Goal: Find specific page/section: Find specific page/section

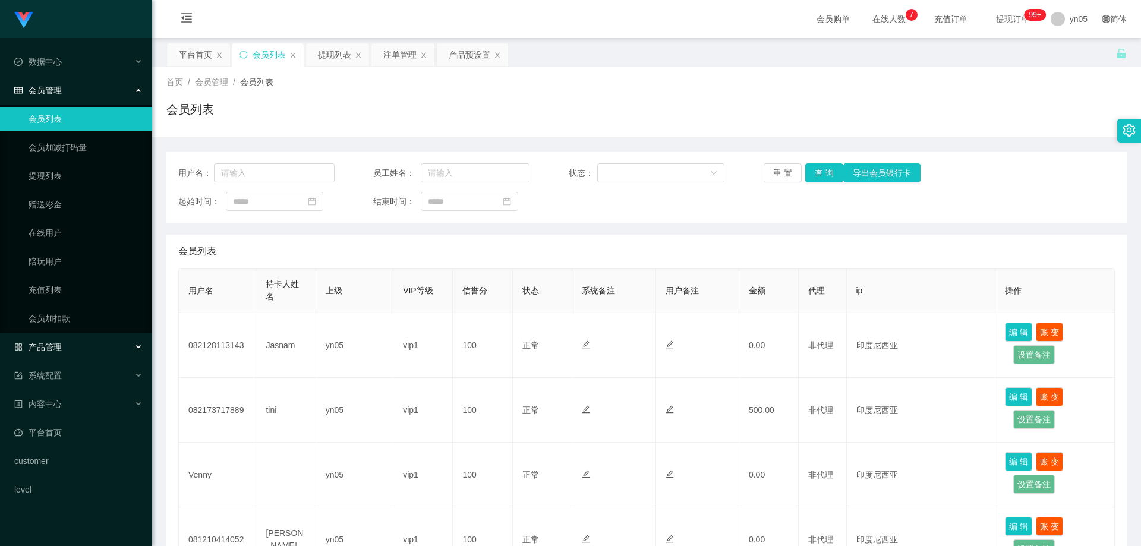
click at [56, 348] on span "产品管理" at bounding box center [38, 347] width 48 height 10
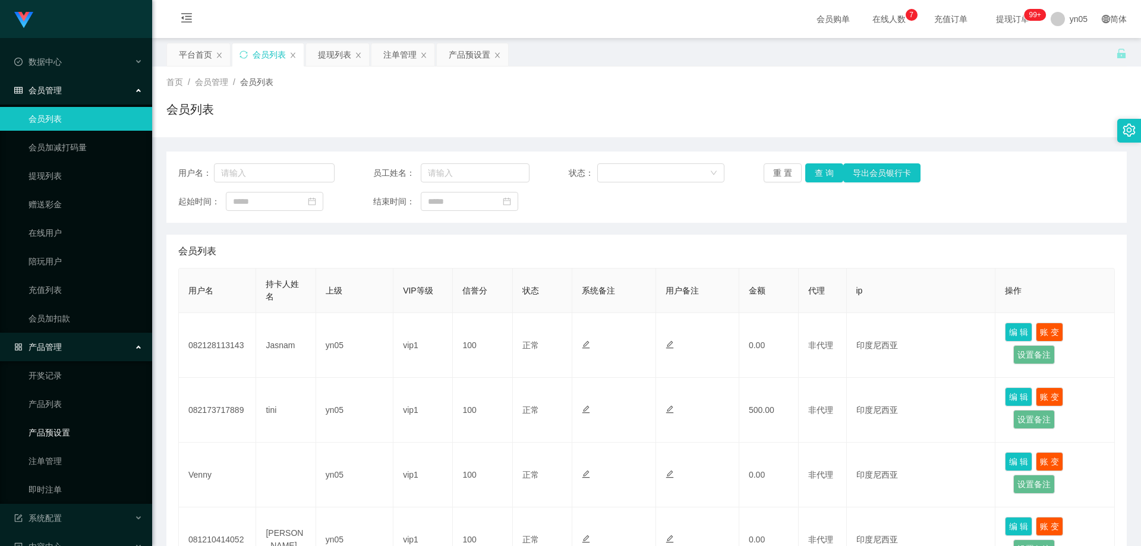
click at [65, 439] on link "产品预设置" at bounding box center [86, 433] width 114 height 24
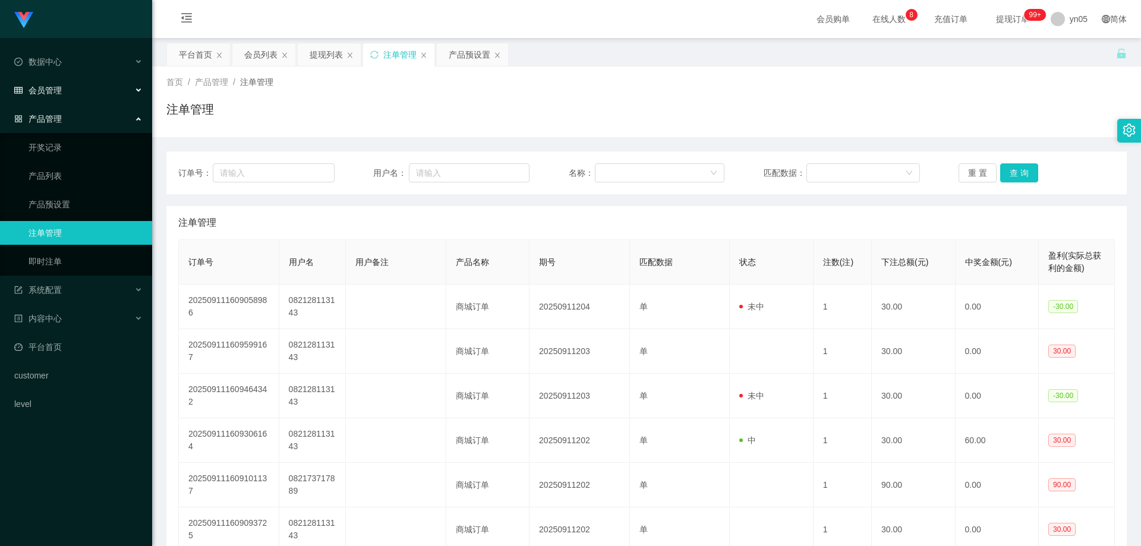
drag, startPoint x: 73, startPoint y: 90, endPoint x: 70, endPoint y: 99, distance: 8.8
click at [73, 90] on div "会员管理" at bounding box center [76, 90] width 152 height 24
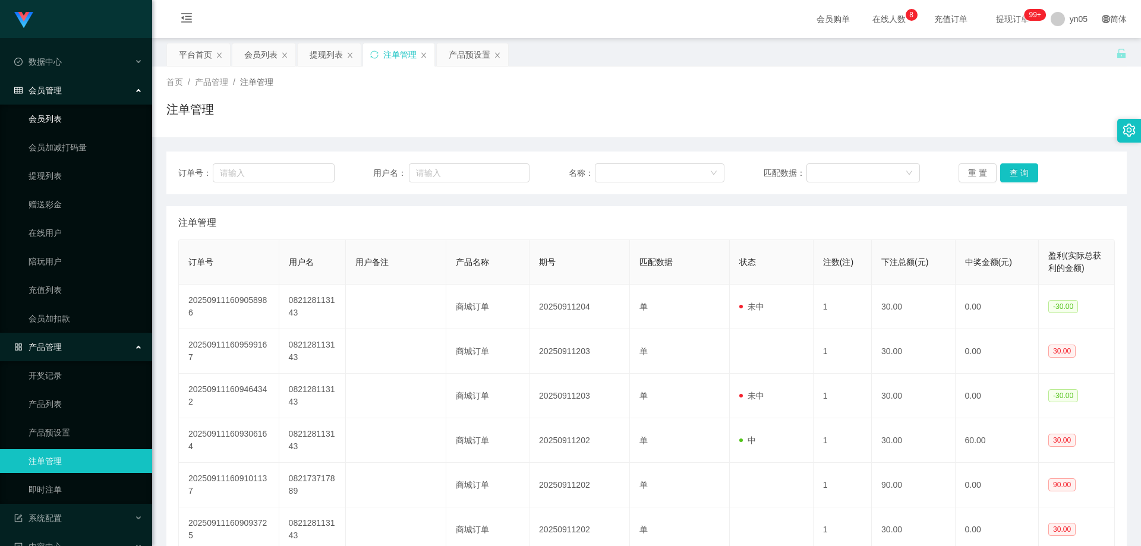
click at [55, 120] on link "会员列表" at bounding box center [86, 119] width 114 height 24
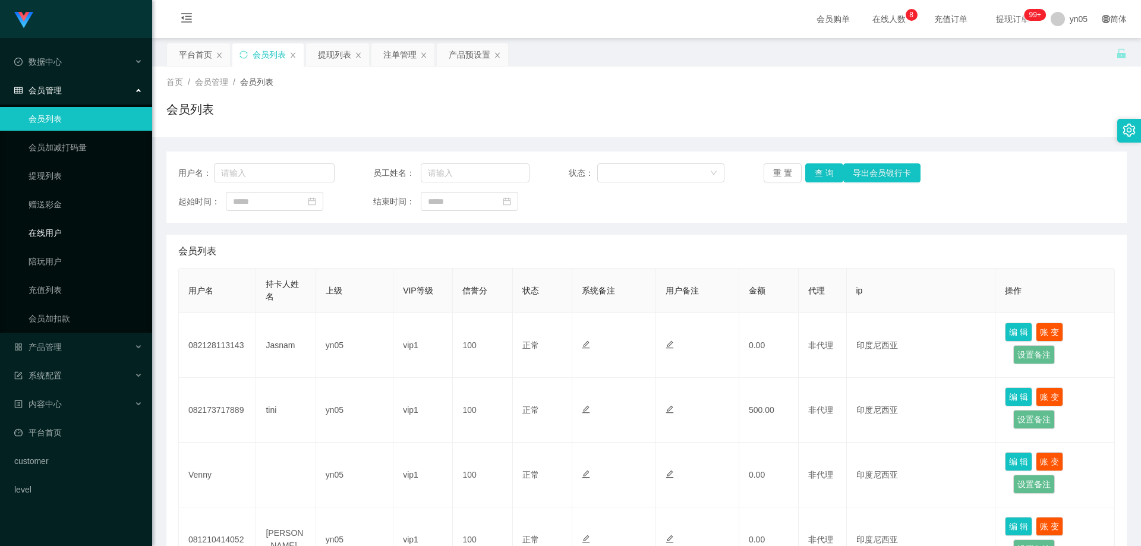
click at [55, 230] on link "在线用户" at bounding box center [86, 233] width 114 height 24
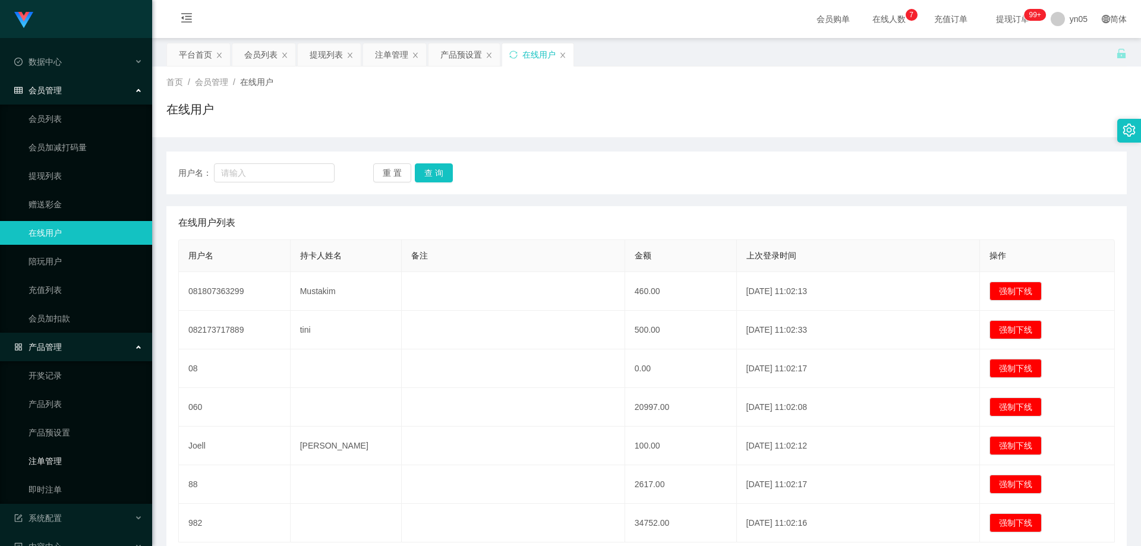
click at [68, 461] on link "注单管理" at bounding box center [86, 461] width 114 height 24
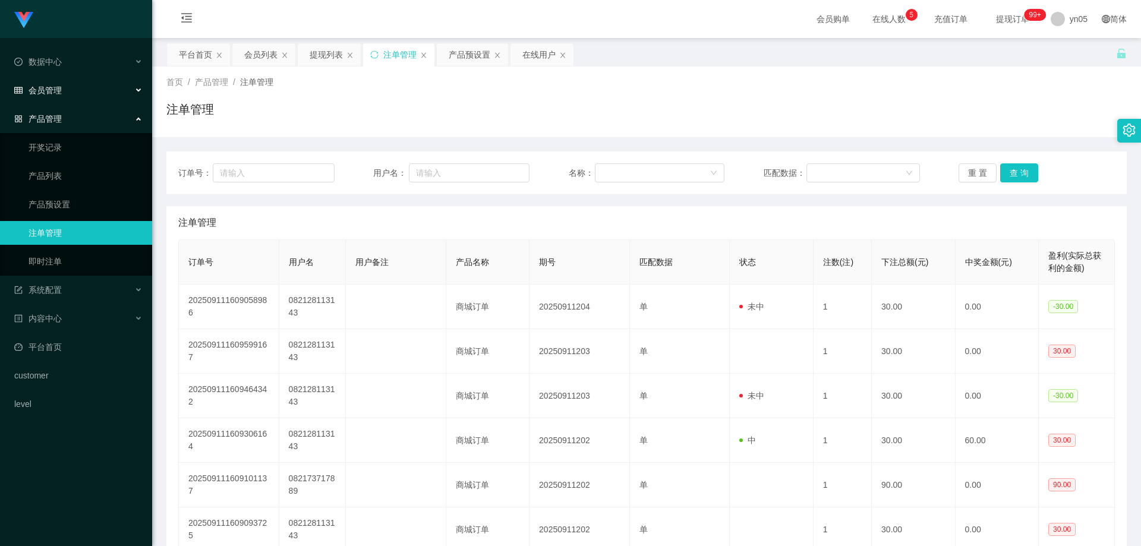
click at [58, 86] on span "会员管理" at bounding box center [38, 91] width 48 height 10
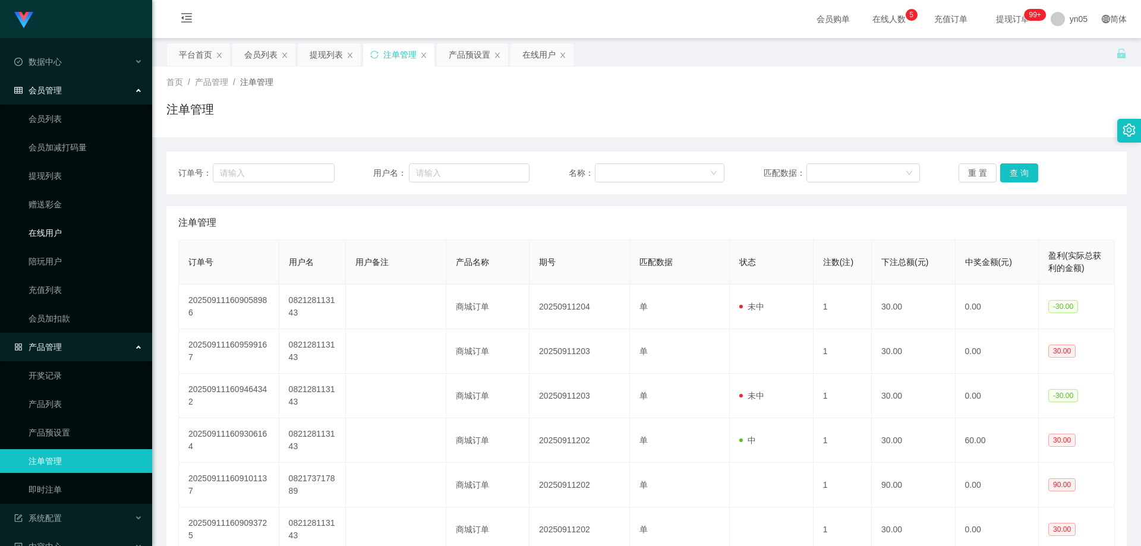
click at [55, 232] on link "在线用户" at bounding box center [86, 233] width 114 height 24
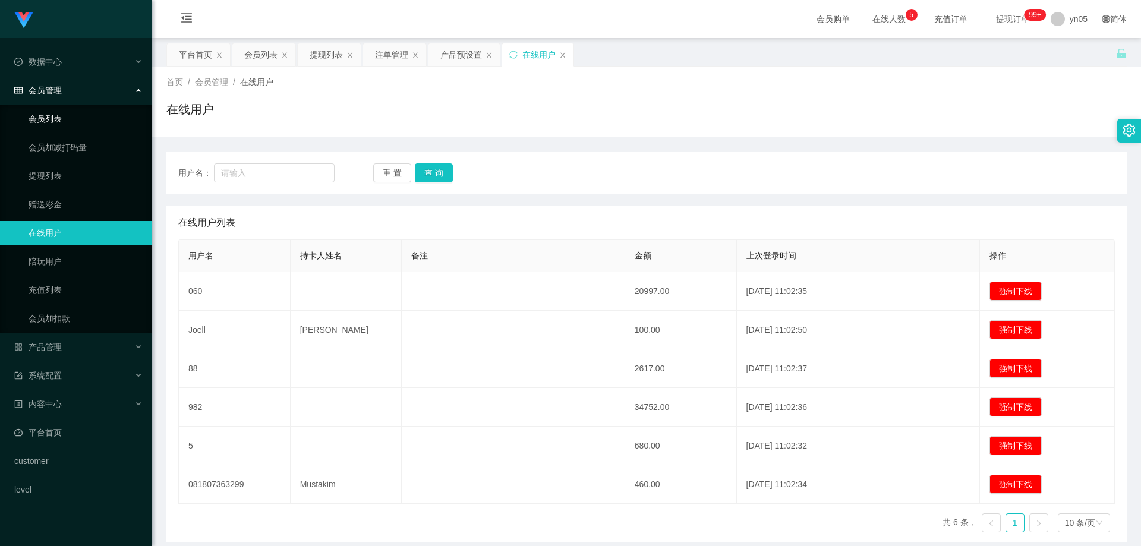
click at [57, 122] on link "会员列表" at bounding box center [86, 119] width 114 height 24
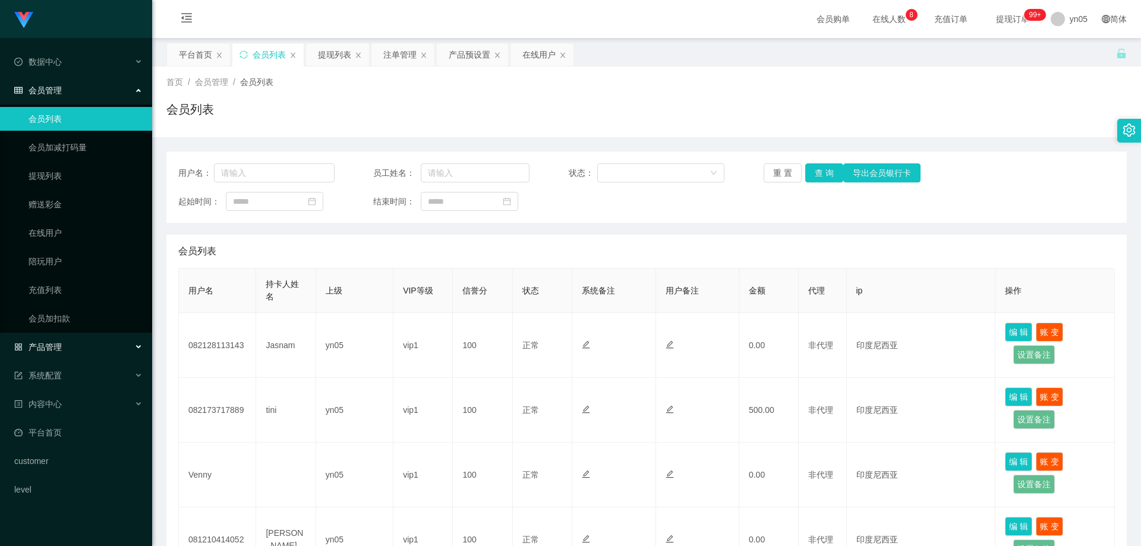
click at [55, 352] on span "产品管理" at bounding box center [38, 347] width 48 height 10
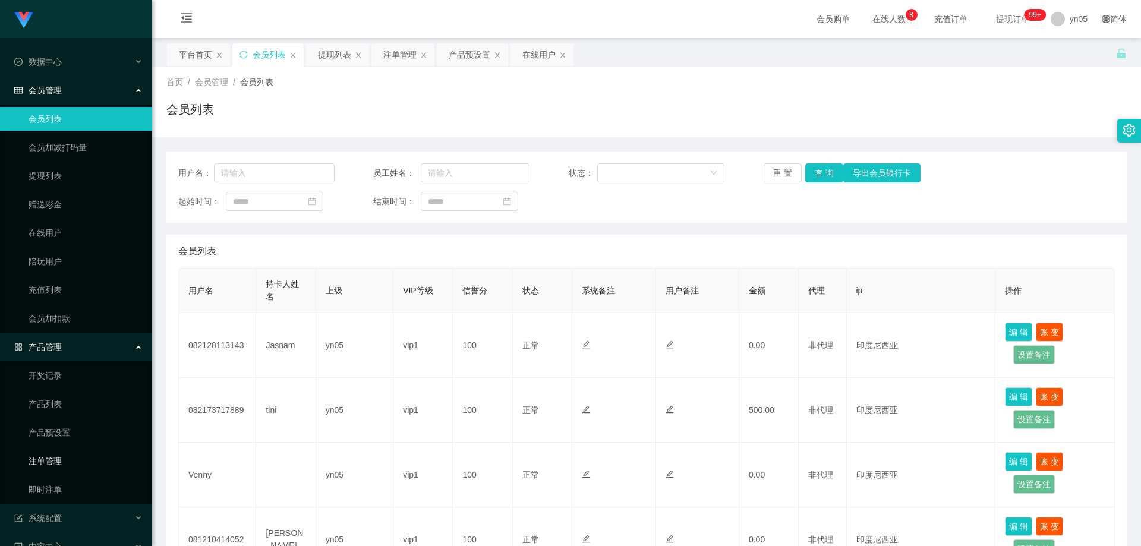
click at [60, 458] on link "注单管理" at bounding box center [86, 461] width 114 height 24
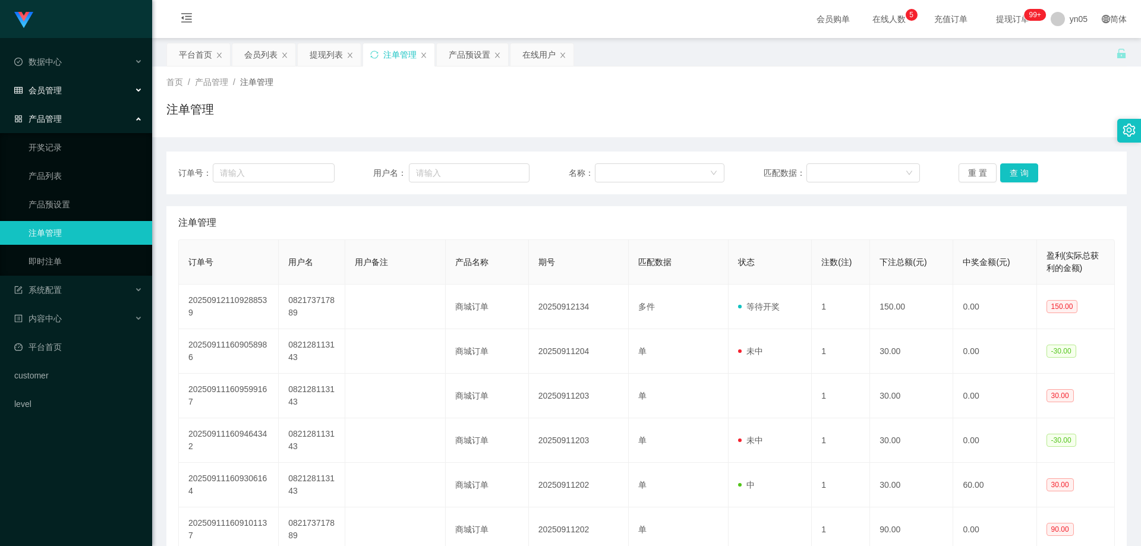
click at [60, 97] on div "会员管理" at bounding box center [76, 90] width 152 height 24
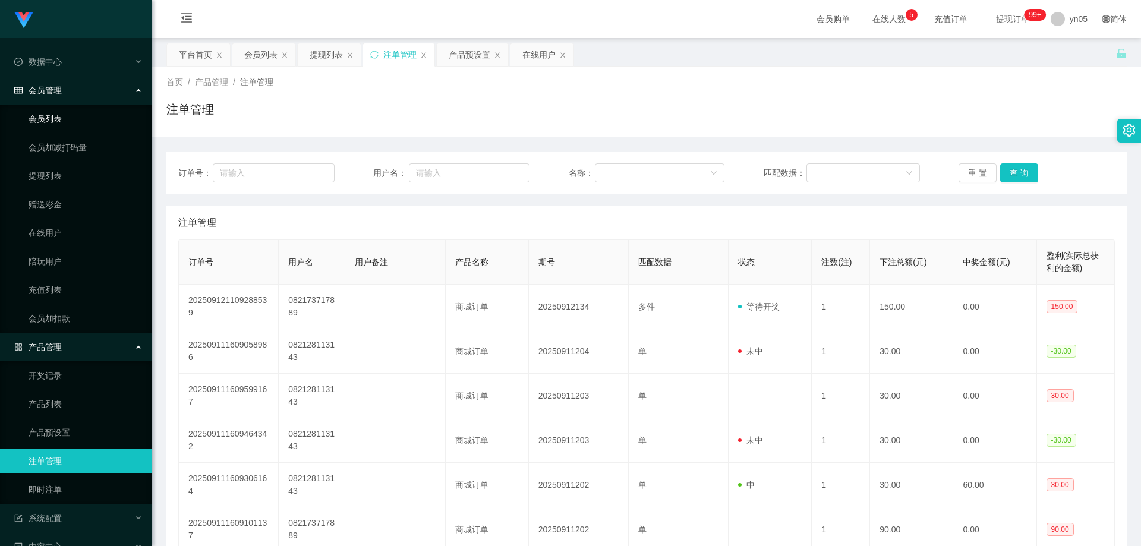
click at [62, 120] on link "会员列表" at bounding box center [86, 119] width 114 height 24
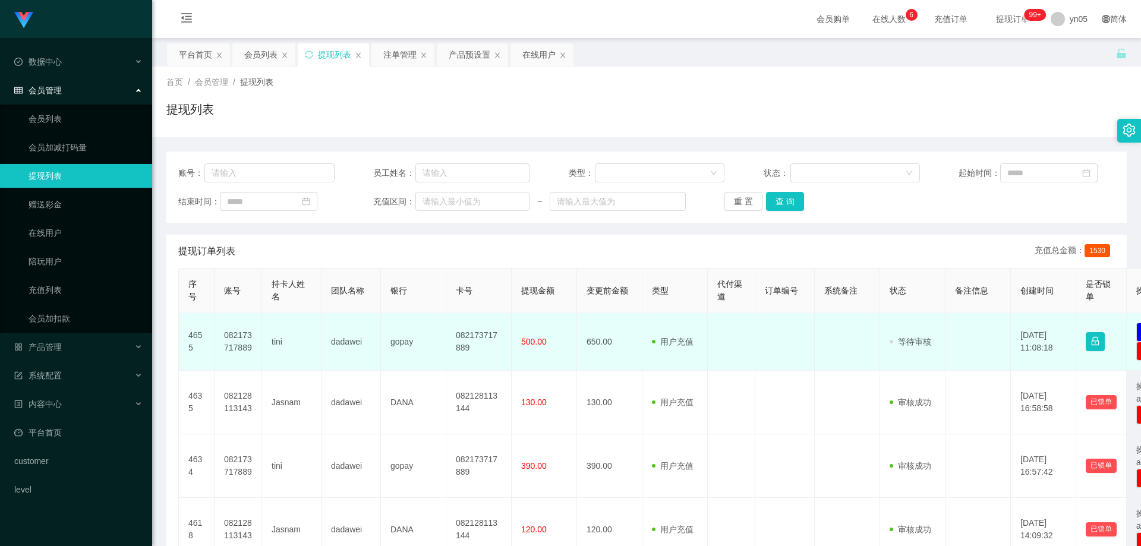
click at [228, 338] on td "082173717889" at bounding box center [239, 342] width 48 height 58
copy td "082173717889"
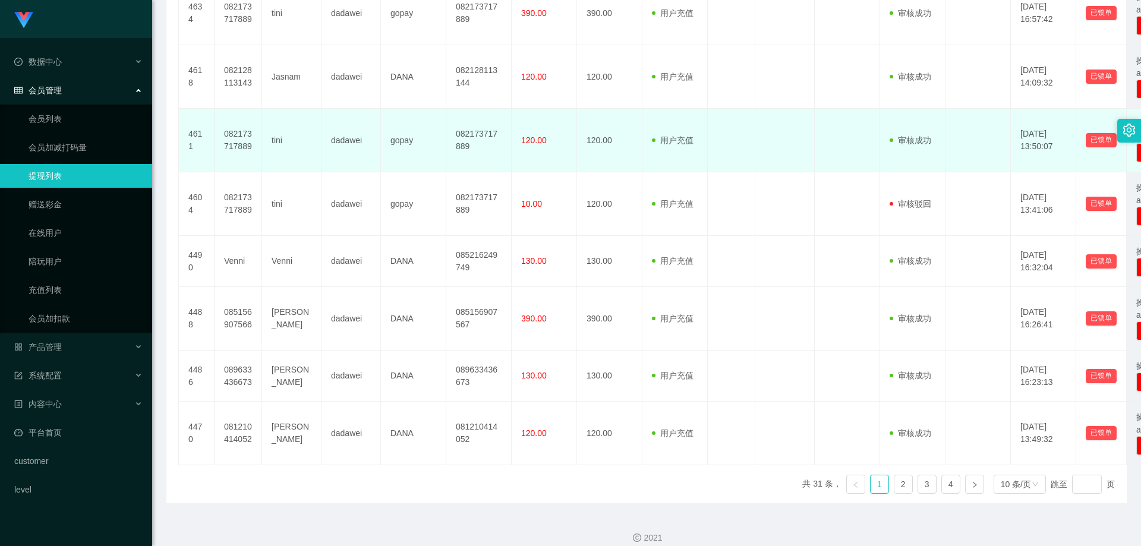
scroll to position [471, 0]
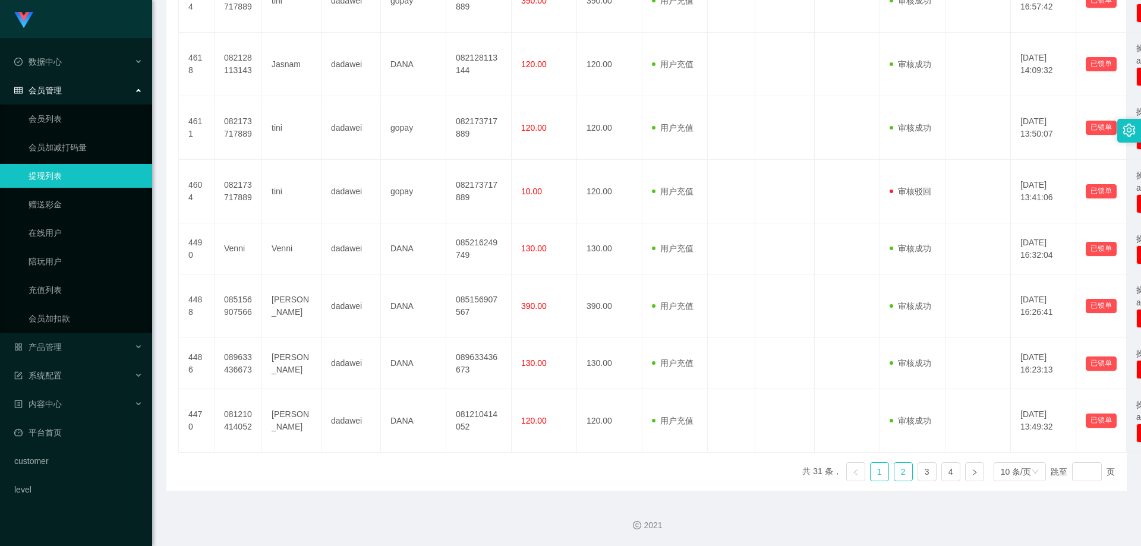
click at [900, 477] on link "2" at bounding box center [904, 472] width 18 height 18
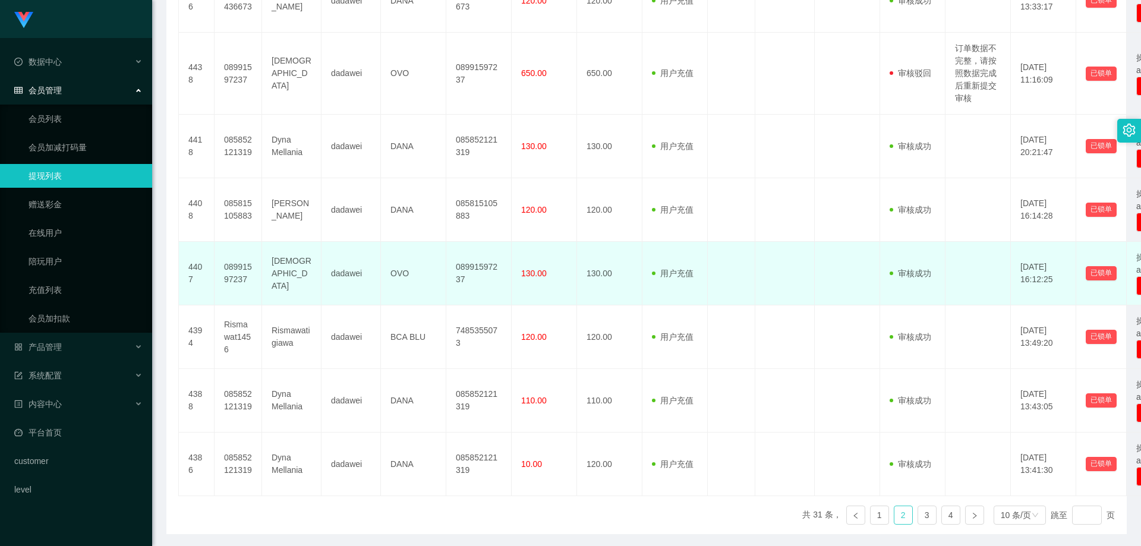
scroll to position [353, 0]
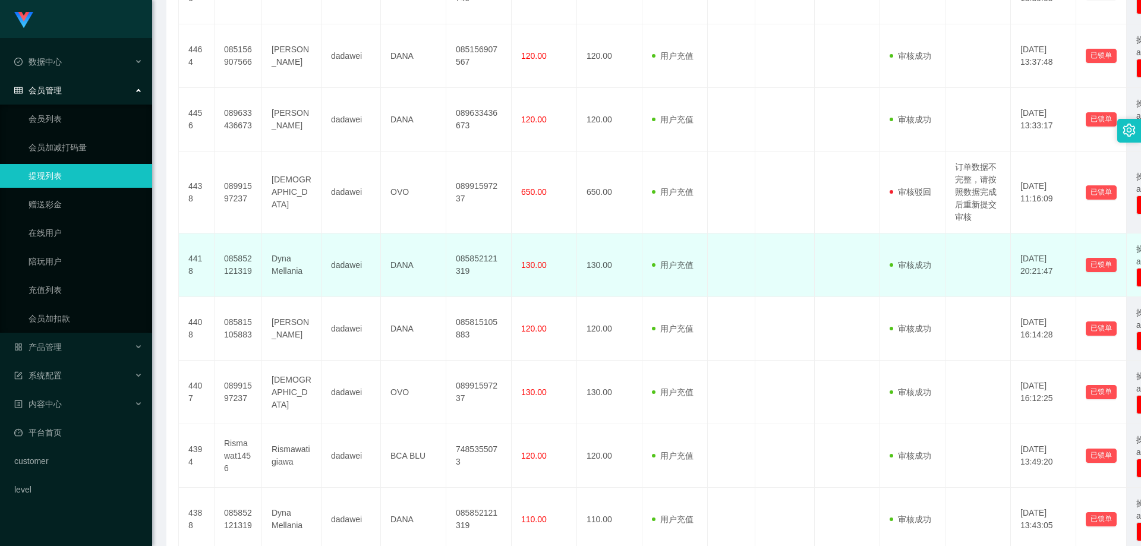
drag, startPoint x: 980, startPoint y: 200, endPoint x: 992, endPoint y: 250, distance: 52.1
click at [994, 253] on td at bounding box center [978, 266] width 65 height 64
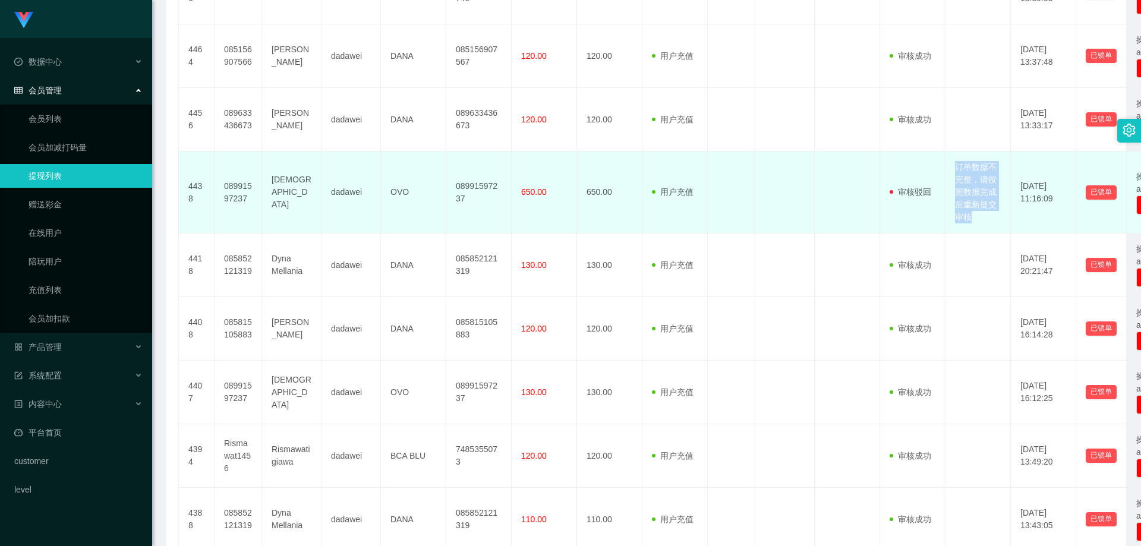
drag, startPoint x: 985, startPoint y: 227, endPoint x: 958, endPoint y: 174, distance: 58.8
click at [958, 174] on td "订单数据不完整，请按照数据完成后重新提交审核" at bounding box center [978, 193] width 65 height 82
copy td "订单数据不完整，请按照数据完成后重新提交审核"
